Goal: Information Seeking & Learning: Learn about a topic

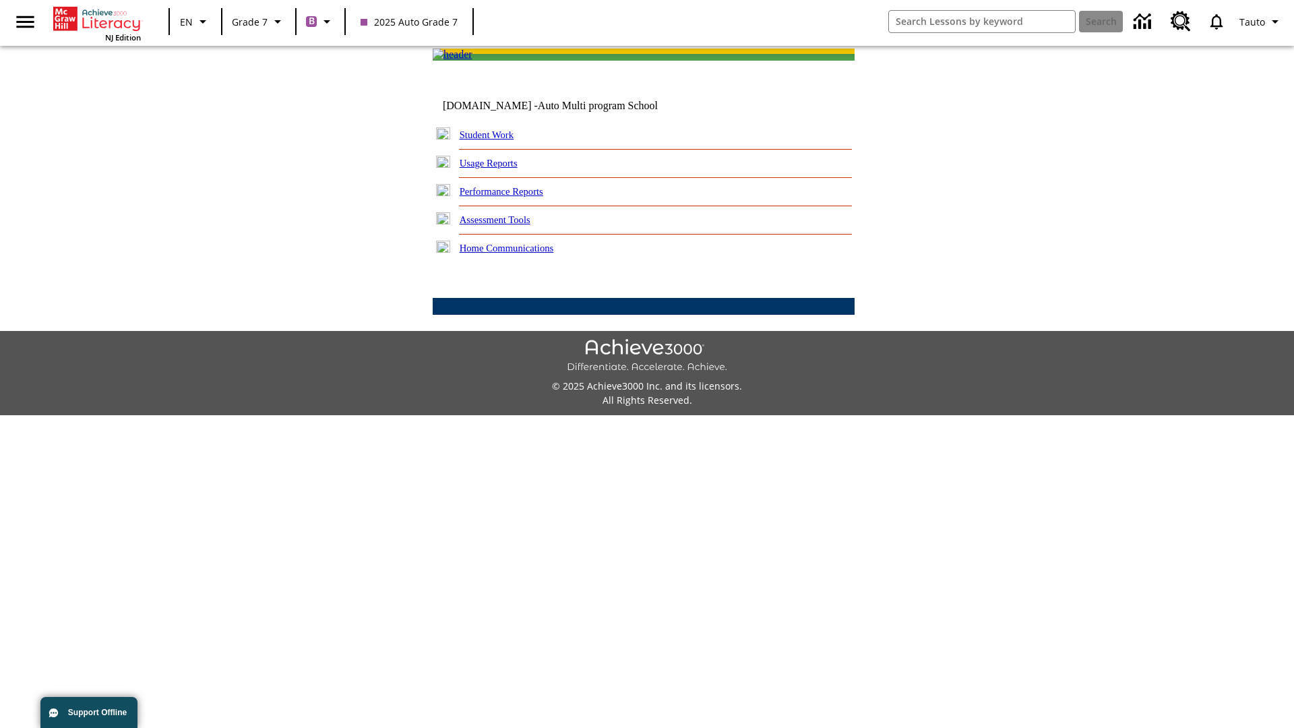
click at [516, 197] on link "Performance Reports" at bounding box center [502, 191] width 84 height 11
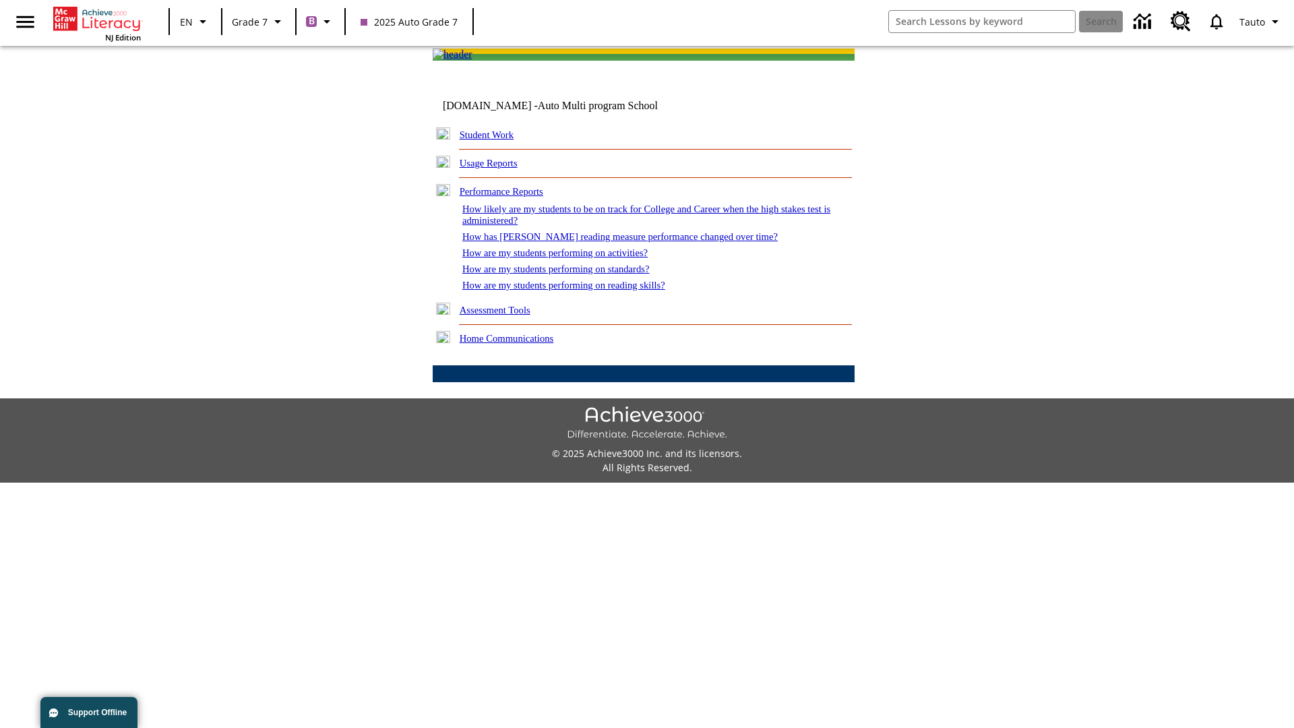
click at [613, 242] on link "How has [PERSON_NAME] reading measure performance changed over time?" at bounding box center [619, 236] width 315 height 11
